Goal: Navigation & Orientation: Find specific page/section

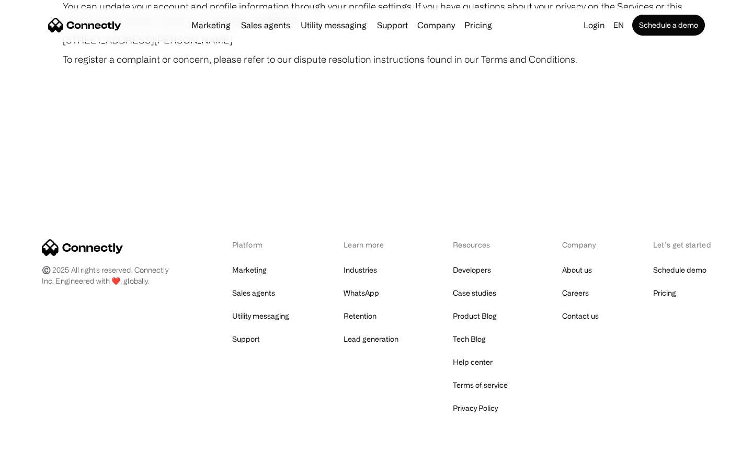
scroll to position [6087, 0]
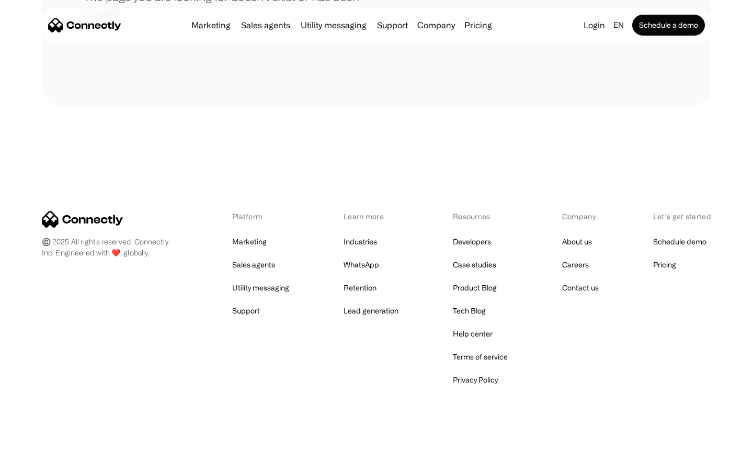
scroll to position [191, 0]
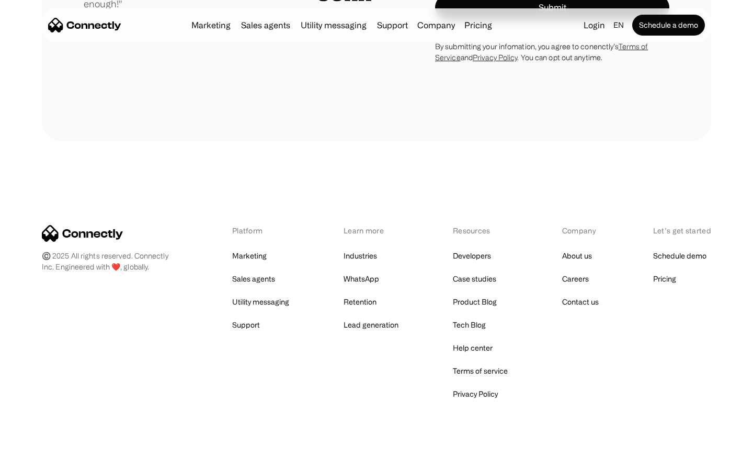
scroll to position [2912, 0]
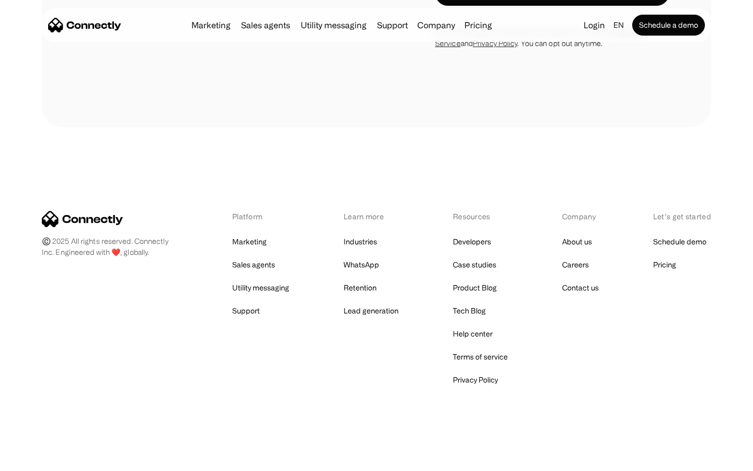
scroll to position [1978, 0]
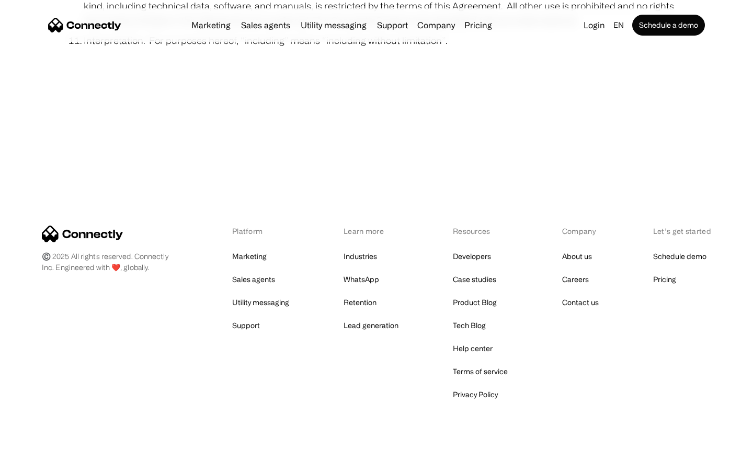
scroll to position [3841, 0]
